Goal: Communication & Community: Participate in discussion

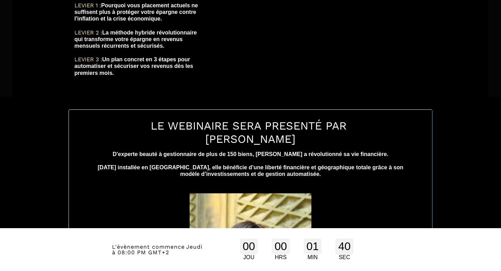
scroll to position [325, 0]
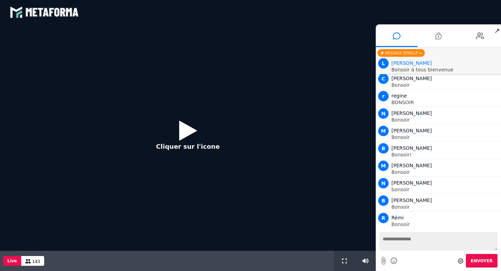
click at [411, 241] on textarea at bounding box center [438, 241] width 118 height 18
type textarea "*"
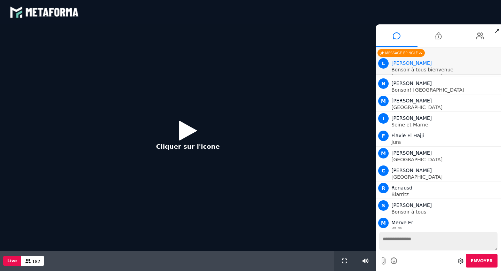
scroll to position [2085, 0]
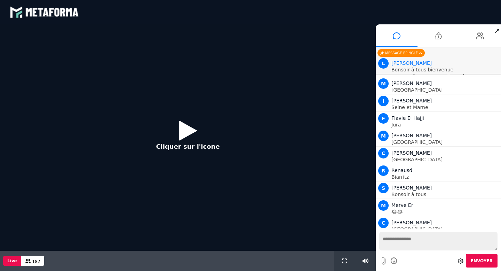
click at [188, 134] on icon at bounding box center [188, 130] width 18 height 23
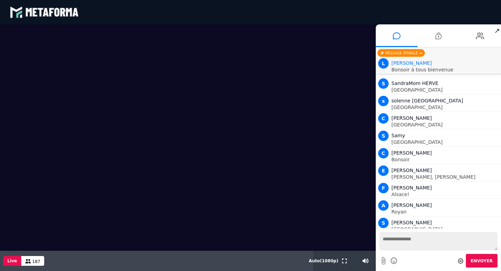
scroll to position [2346, 0]
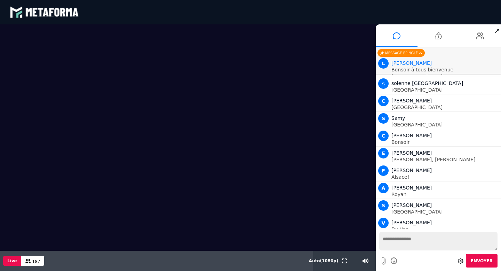
click at [402, 241] on textarea at bounding box center [438, 241] width 118 height 18
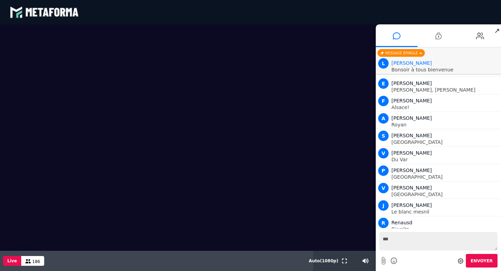
scroll to position [2433, 0]
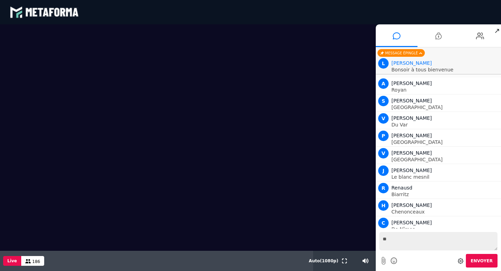
type textarea "*"
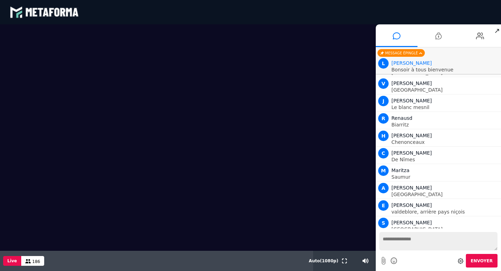
type textarea "*"
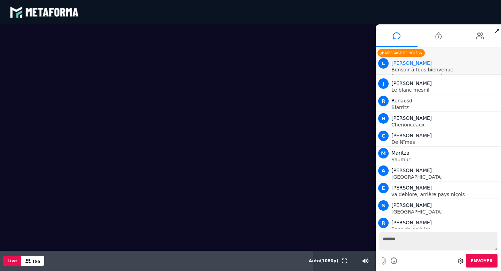
type textarea "********"
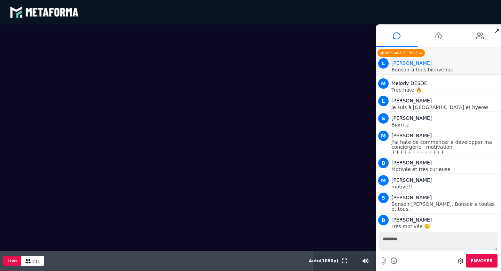
scroll to position [3452, 0]
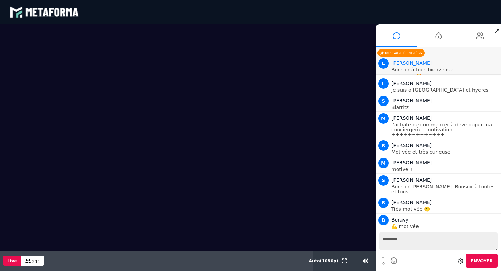
click at [404, 246] on textarea "********" at bounding box center [438, 241] width 118 height 18
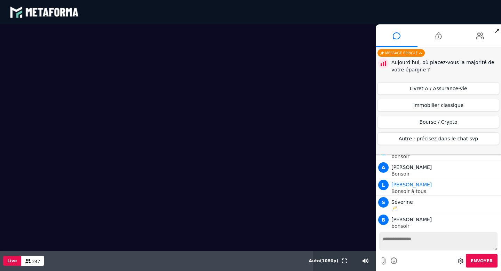
scroll to position [4214, 0]
click at [433, 89] on button "Livret A / Assurance-vie" at bounding box center [438, 88] width 122 height 13
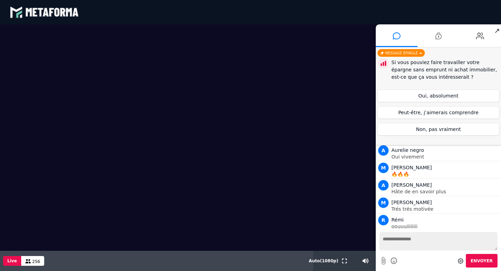
scroll to position [5255, 0]
click at [432, 114] on button "Peut-être, j’aimerais comprendre" at bounding box center [438, 112] width 122 height 13
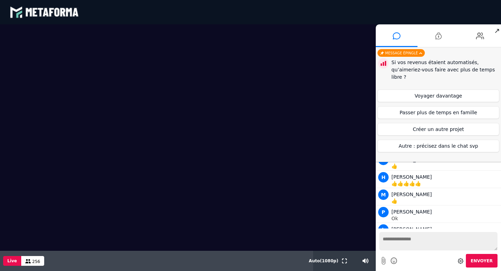
scroll to position [6060, 0]
click at [438, 113] on button "Passer plus de temps en famille" at bounding box center [438, 112] width 122 height 13
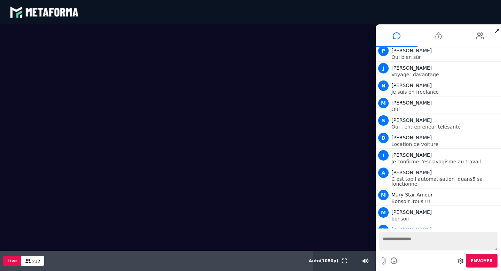
scroll to position [6679, 0]
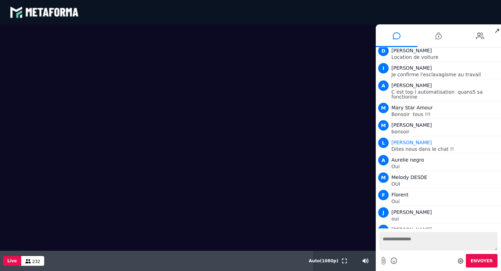
click at [401, 239] on textarea at bounding box center [438, 241] width 118 height 18
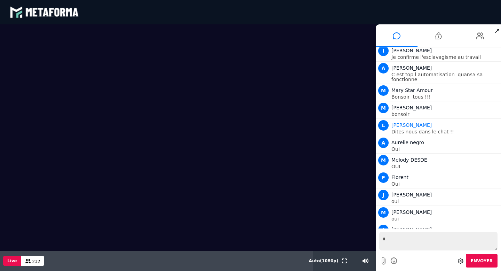
scroll to position [6783, 0]
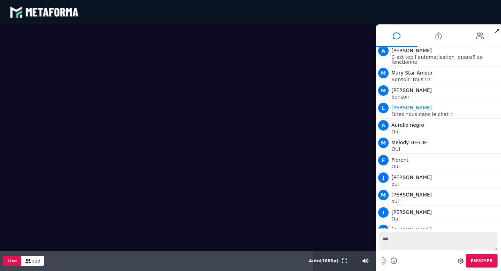
type textarea "***"
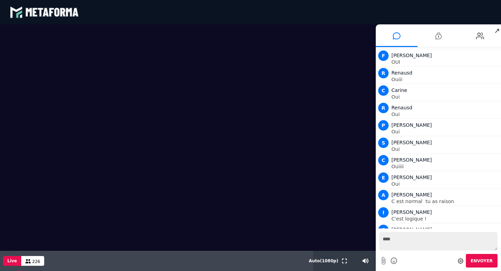
scroll to position [8192, 0]
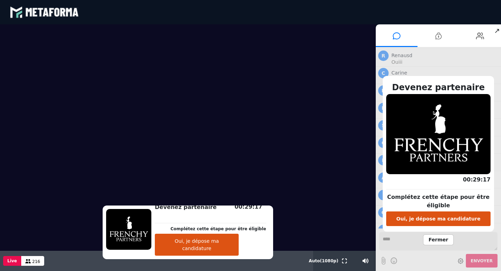
click at [423, 220] on button "Oui, je dépose ma candidature" at bounding box center [438, 218] width 104 height 15
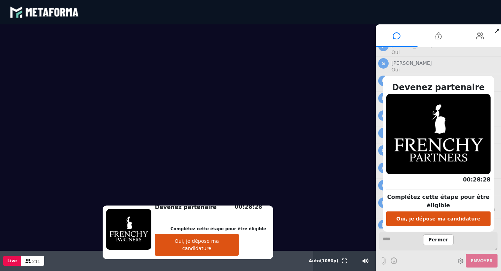
scroll to position [8272, 0]
click at [213, 248] on button "Oui, je dépose ma candidature" at bounding box center [197, 244] width 84 height 22
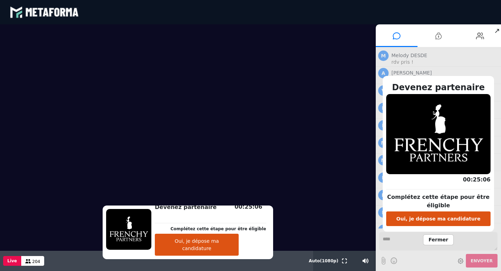
scroll to position [8498, 0]
click at [437, 241] on span "Fermer" at bounding box center [438, 239] width 31 height 11
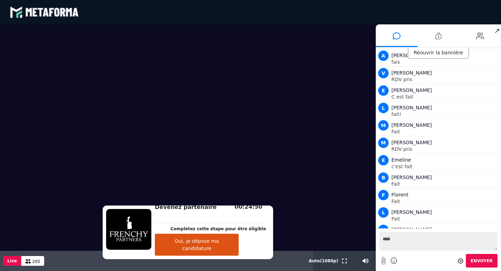
scroll to position [8515, 0]
click at [405, 240] on textarea "***" at bounding box center [438, 241] width 118 height 18
type textarea "*"
type textarea "******"
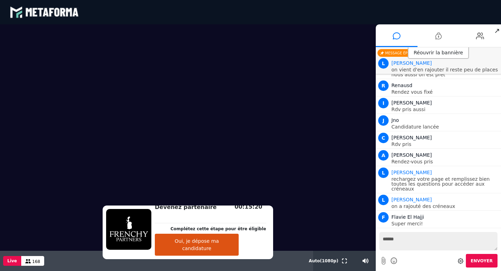
scroll to position [9104, 0]
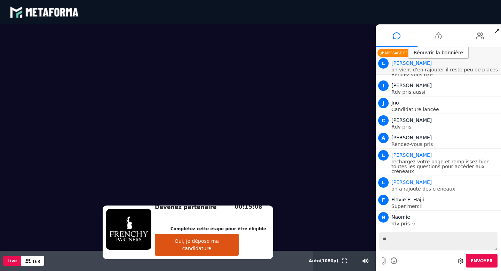
type textarea "***"
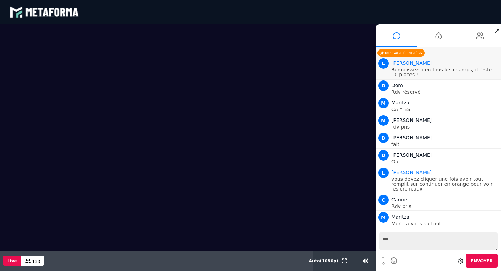
scroll to position [9322, 0]
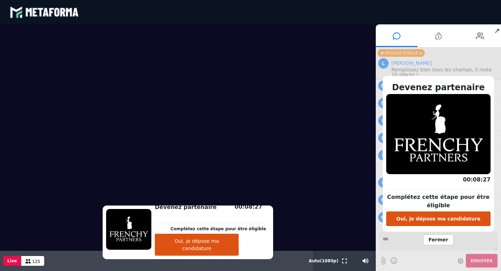
click at [427, 242] on span "Fermer" at bounding box center [438, 239] width 31 height 11
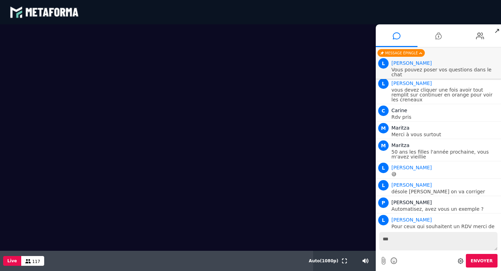
scroll to position [9483, 0]
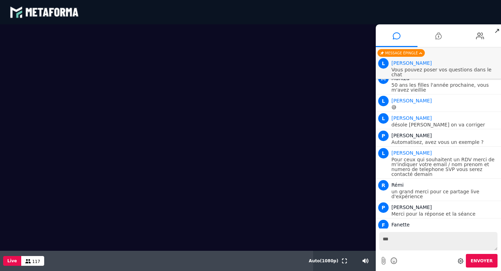
click at [407, 242] on textarea "***" at bounding box center [438, 241] width 118 height 18
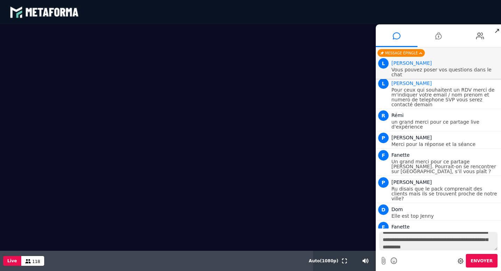
scroll to position [10, 0]
type textarea "**********"
click at [486, 259] on span "Envoyer" at bounding box center [482, 260] width 22 height 5
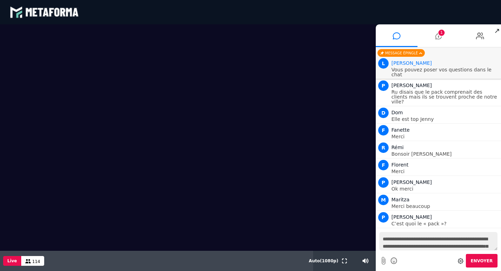
scroll to position [9672, 0]
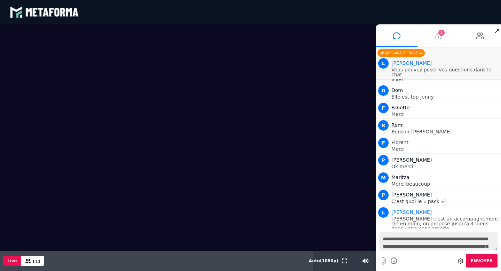
click at [440, 38] on icon at bounding box center [438, 35] width 6 height 17
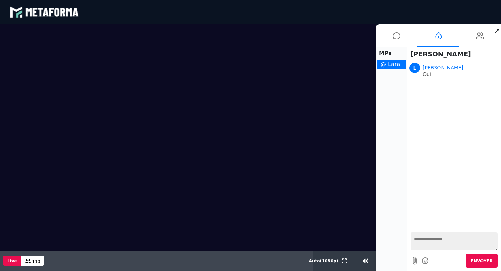
click at [425, 263] on icon at bounding box center [426, 260] width 8 height 9
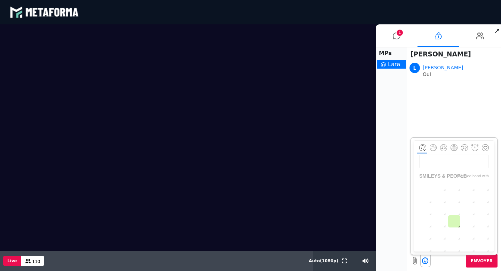
scroll to position [385, 0]
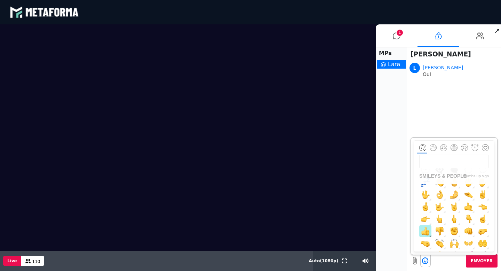
click at [426, 230] on img "button" at bounding box center [425, 230] width 9 height 9
type textarea "**"
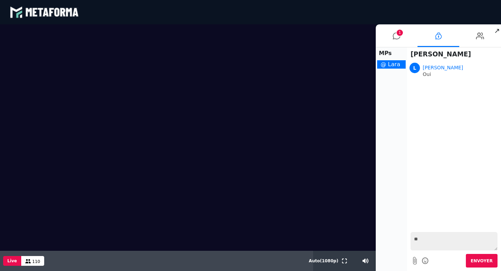
click at [478, 263] on button "Envoyer" at bounding box center [482, 261] width 32 height 14
click at [395, 36] on icon at bounding box center [397, 35] width 8 height 17
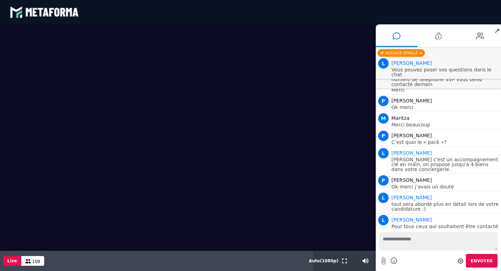
scroll to position [9610, 0]
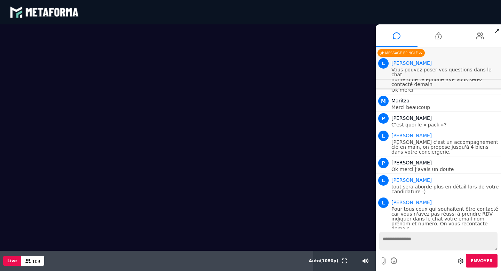
click at [394, 245] on textarea at bounding box center [438, 241] width 118 height 18
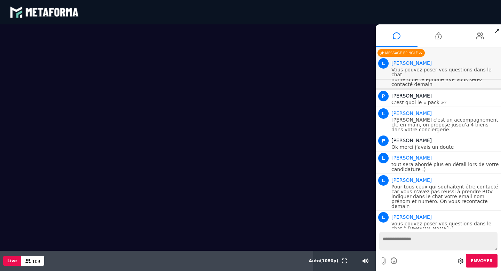
click at [394, 239] on textarea at bounding box center [438, 241] width 118 height 18
type textarea "**********"
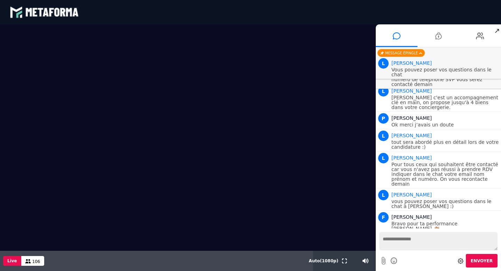
scroll to position [9672, 0]
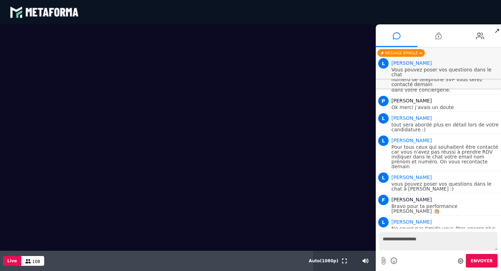
type textarea "**********"
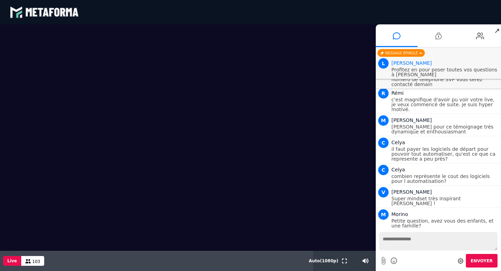
scroll to position [9987, 0]
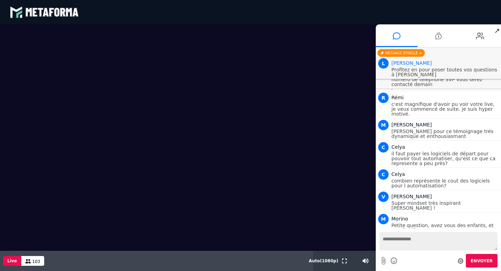
click at [405, 247] on textarea at bounding box center [438, 241] width 118 height 18
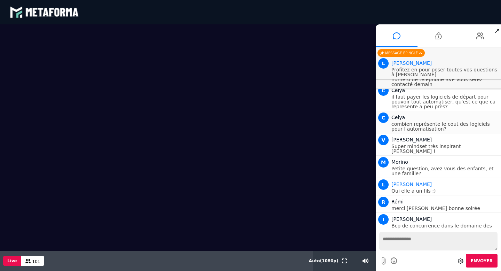
scroll to position [10061, 0]
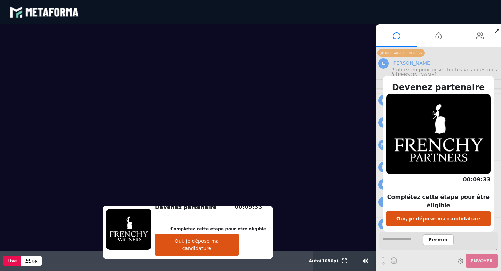
click at [436, 239] on span "Fermer" at bounding box center [438, 239] width 31 height 11
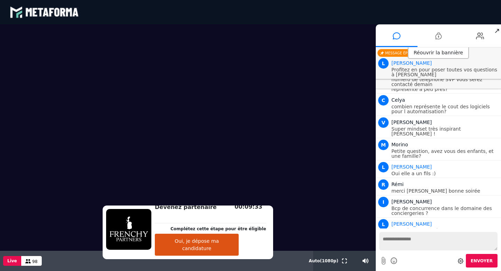
click at [422, 260] on div "Envoyer" at bounding box center [438, 261] width 118 height 14
click at [422, 246] on textarea at bounding box center [438, 241] width 118 height 18
